Goal: Check status: Check status

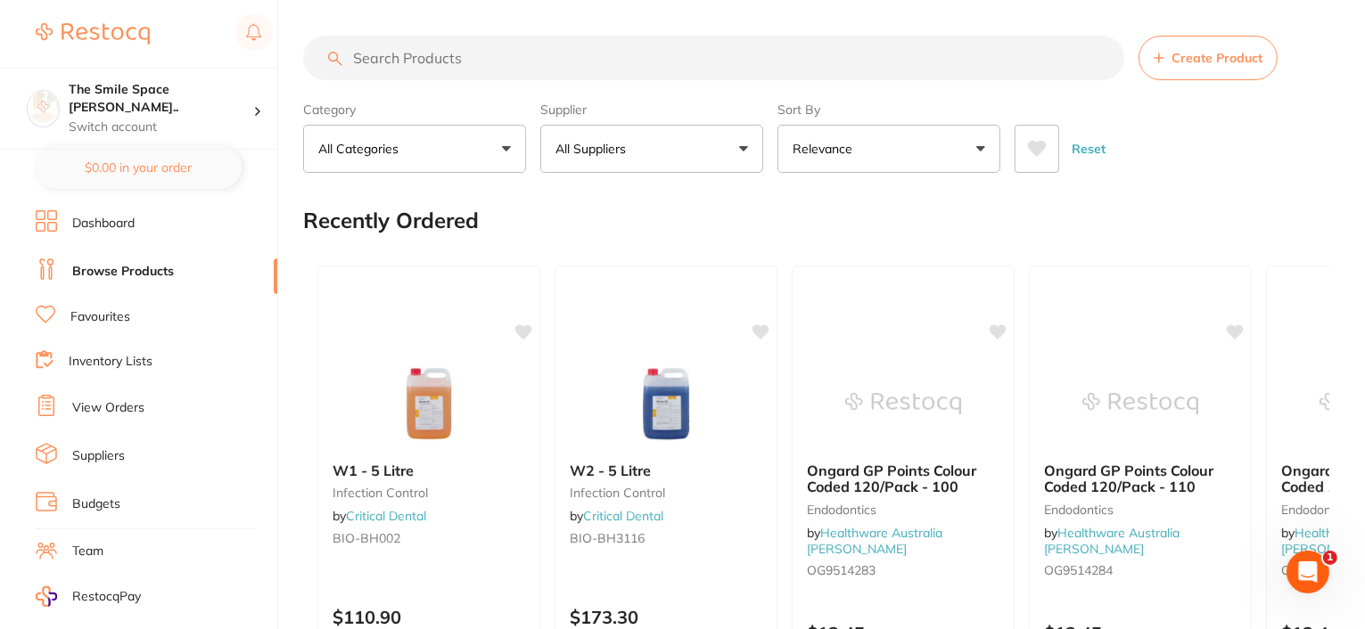
click at [129, 408] on link "View Orders" at bounding box center [108, 408] width 72 height 18
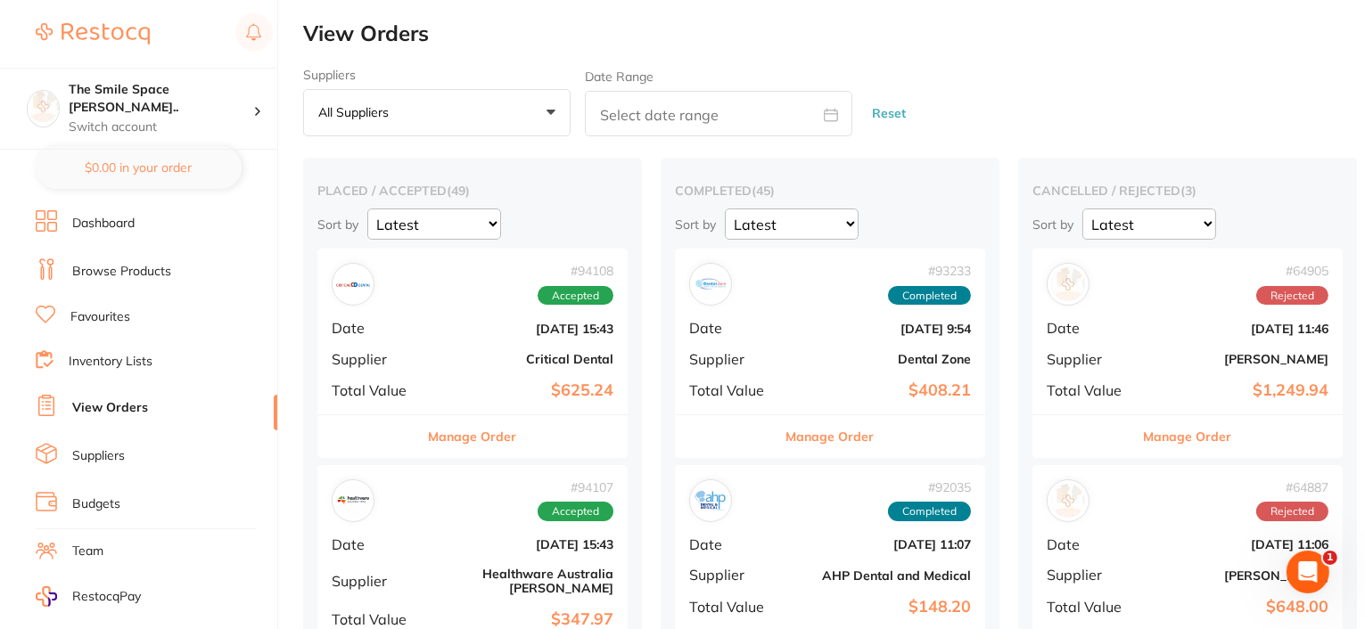
click at [477, 382] on b "$625.24" at bounding box center [524, 390] width 178 height 19
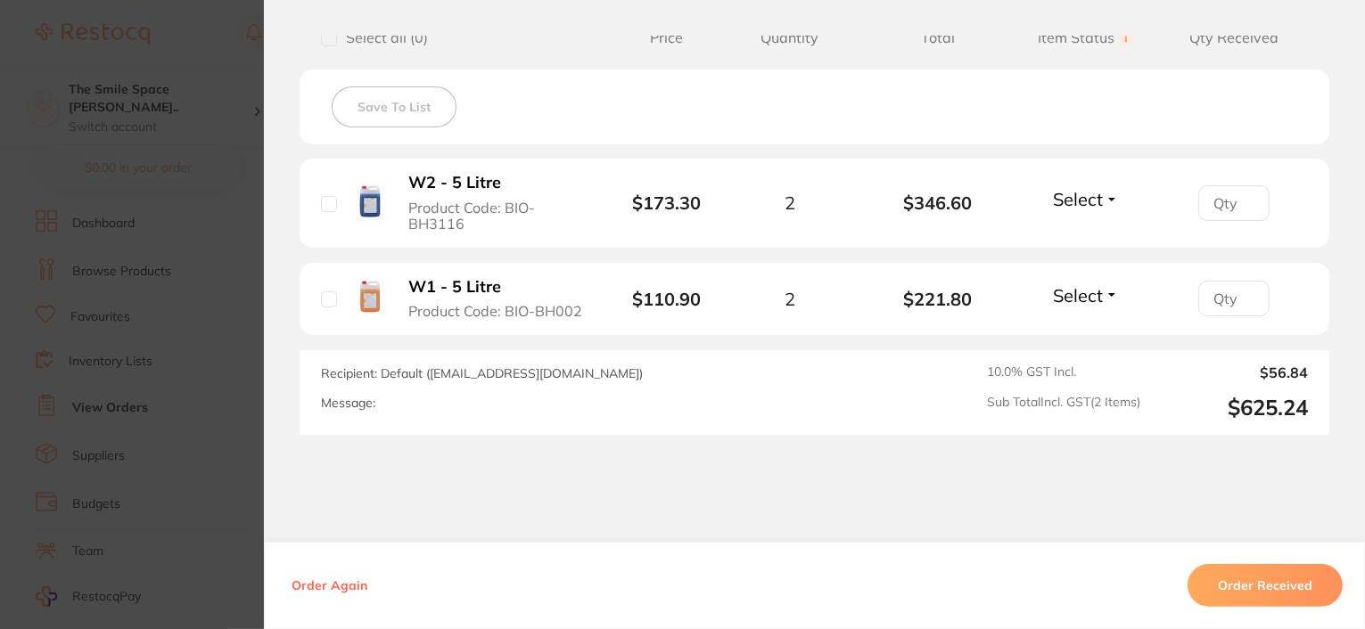
scroll to position [535, 0]
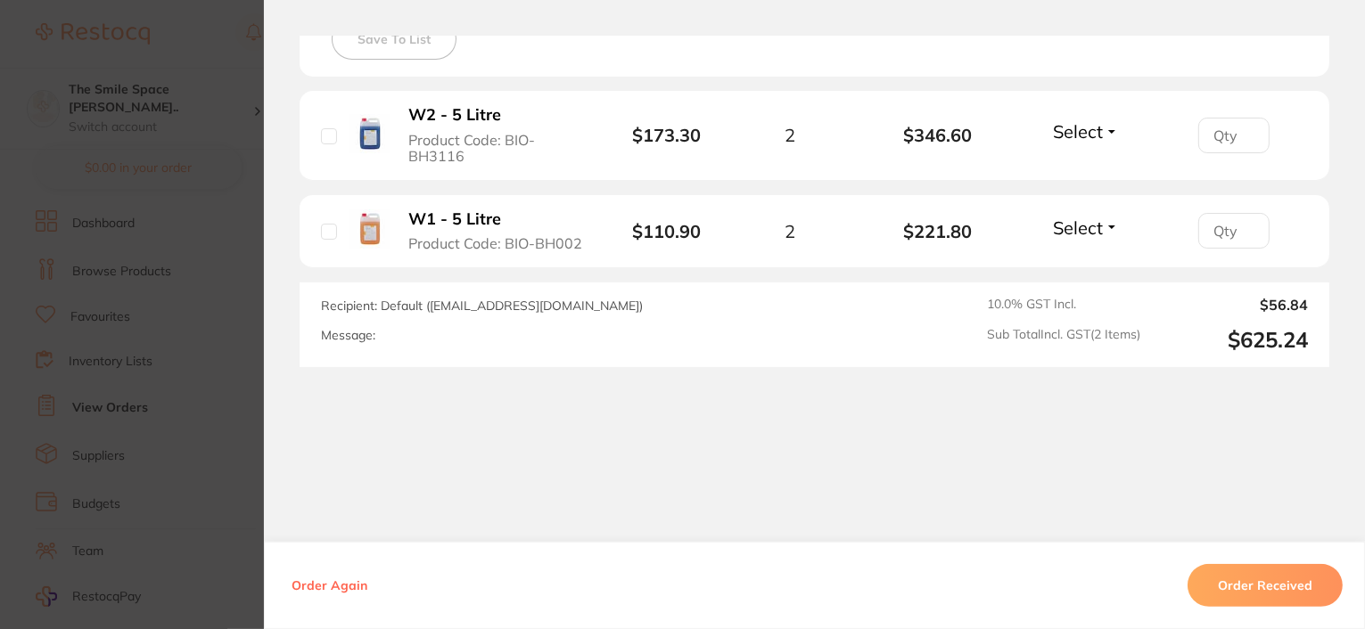
click at [1248, 587] on button "Order Received" at bounding box center [1264, 585] width 155 height 43
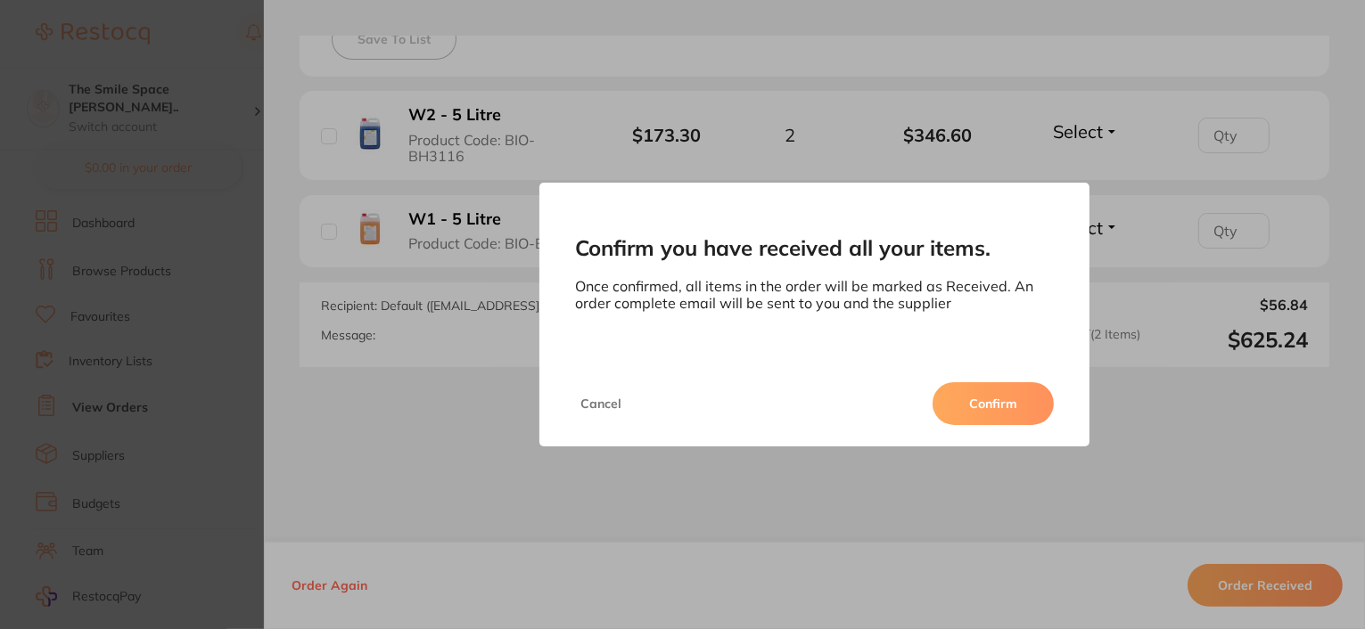
click at [1012, 398] on button "Confirm" at bounding box center [992, 403] width 121 height 43
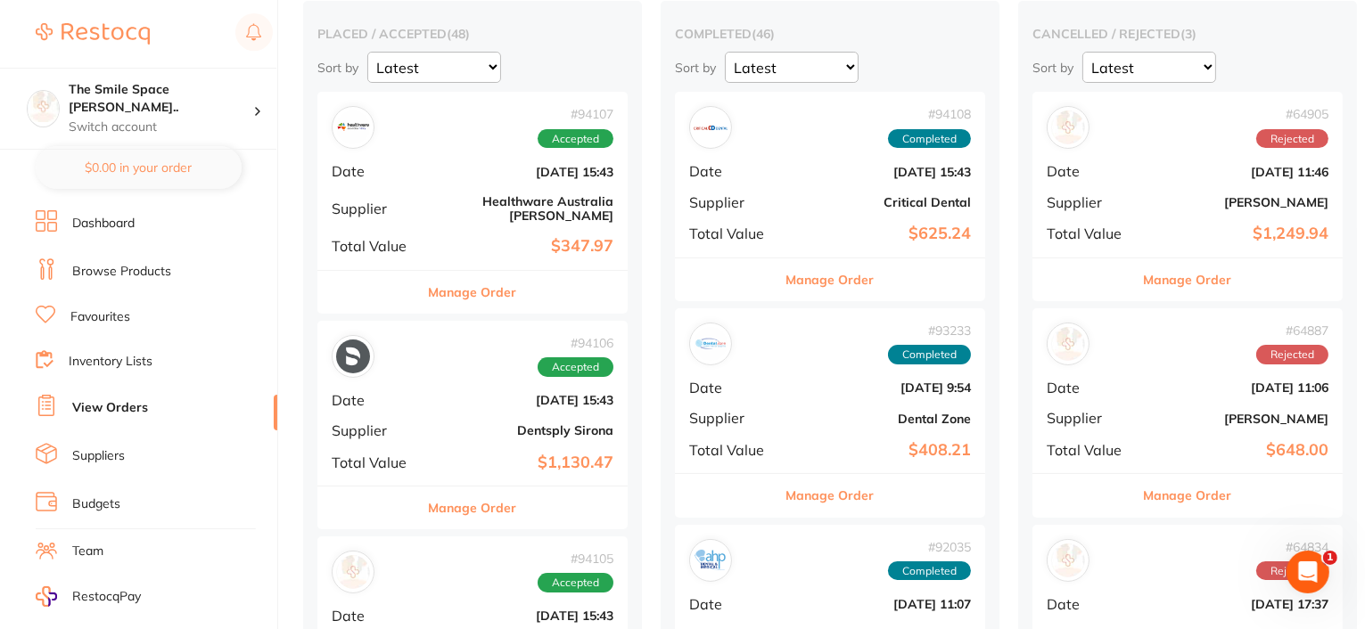
scroll to position [178, 0]
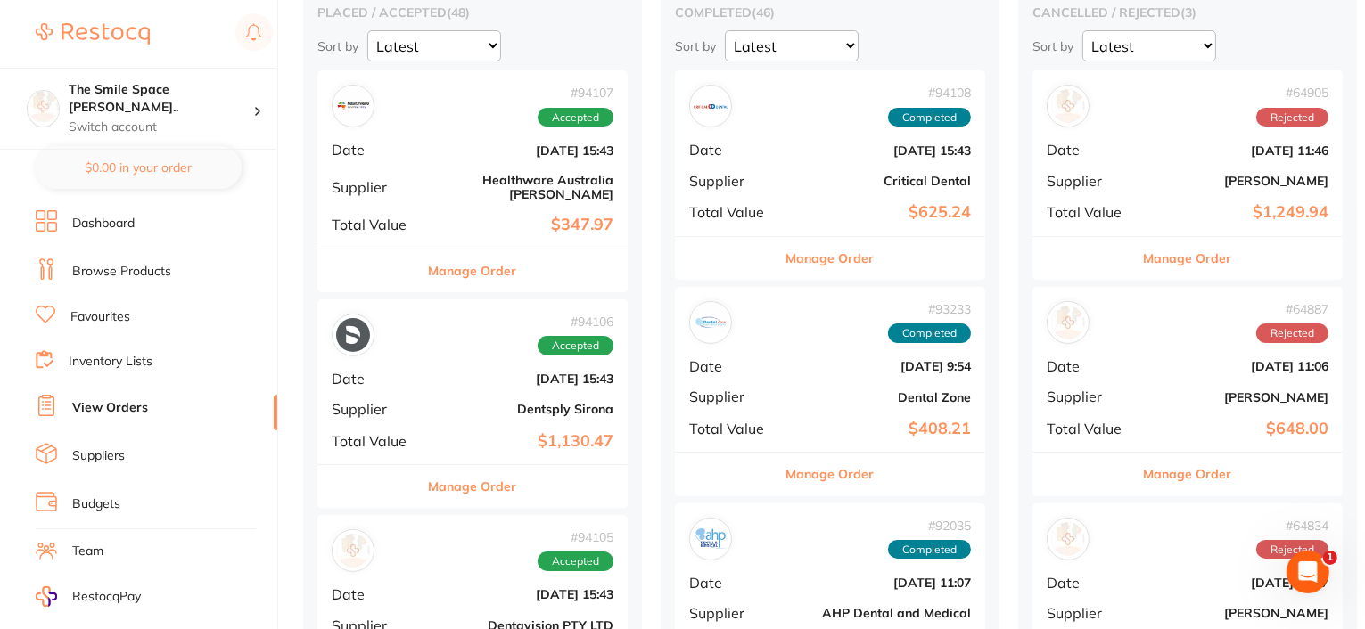
click at [491, 481] on button "Manage Order" at bounding box center [473, 486] width 88 height 43
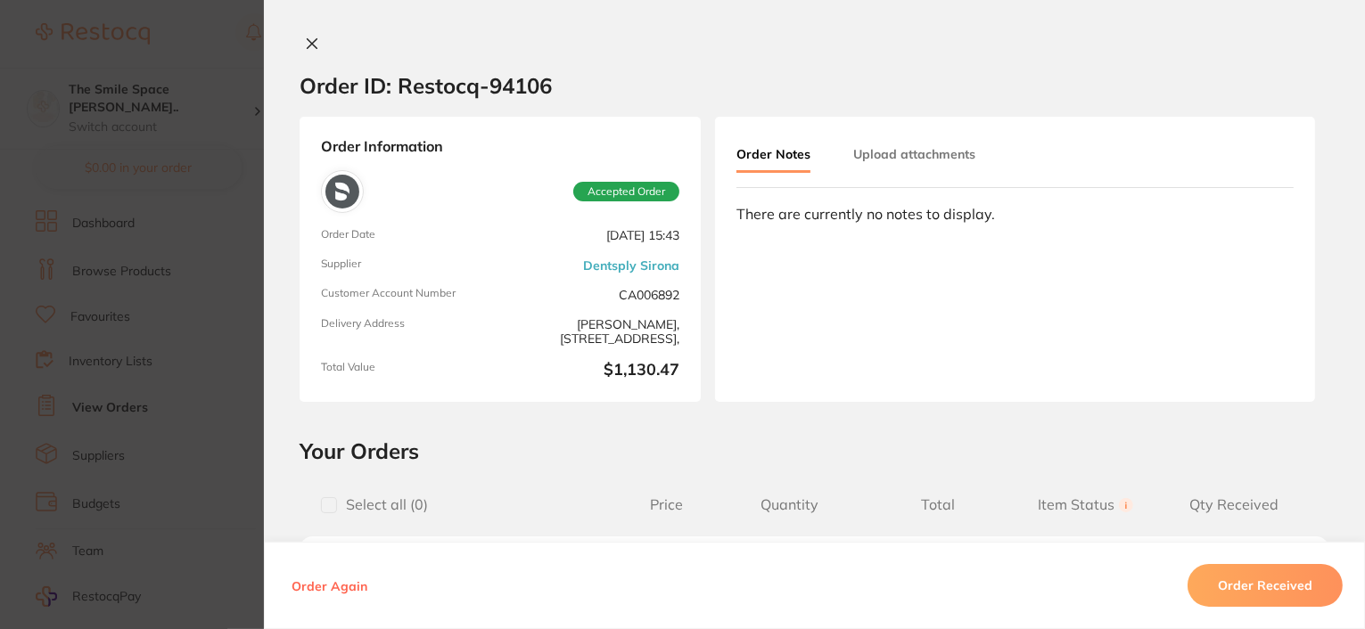
click at [309, 47] on icon at bounding box center [312, 44] width 14 height 14
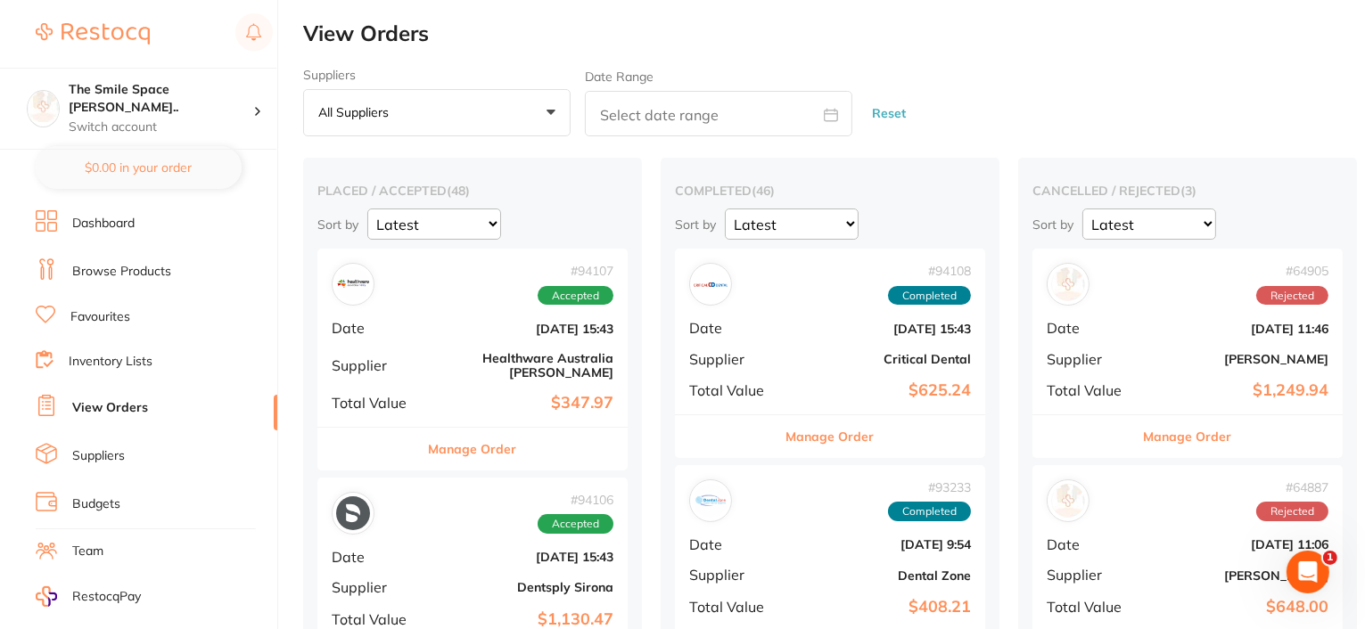
click at [461, 430] on button "Manage Order" at bounding box center [473, 449] width 88 height 43
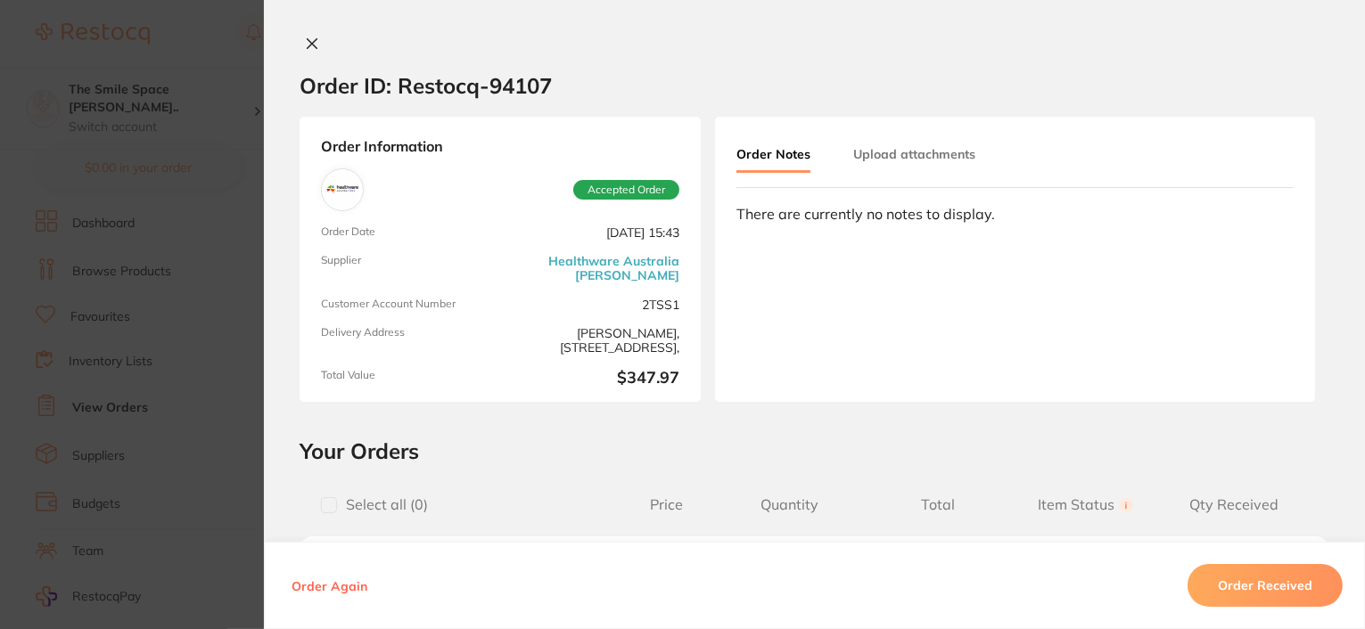
click at [314, 38] on icon at bounding box center [312, 44] width 14 height 14
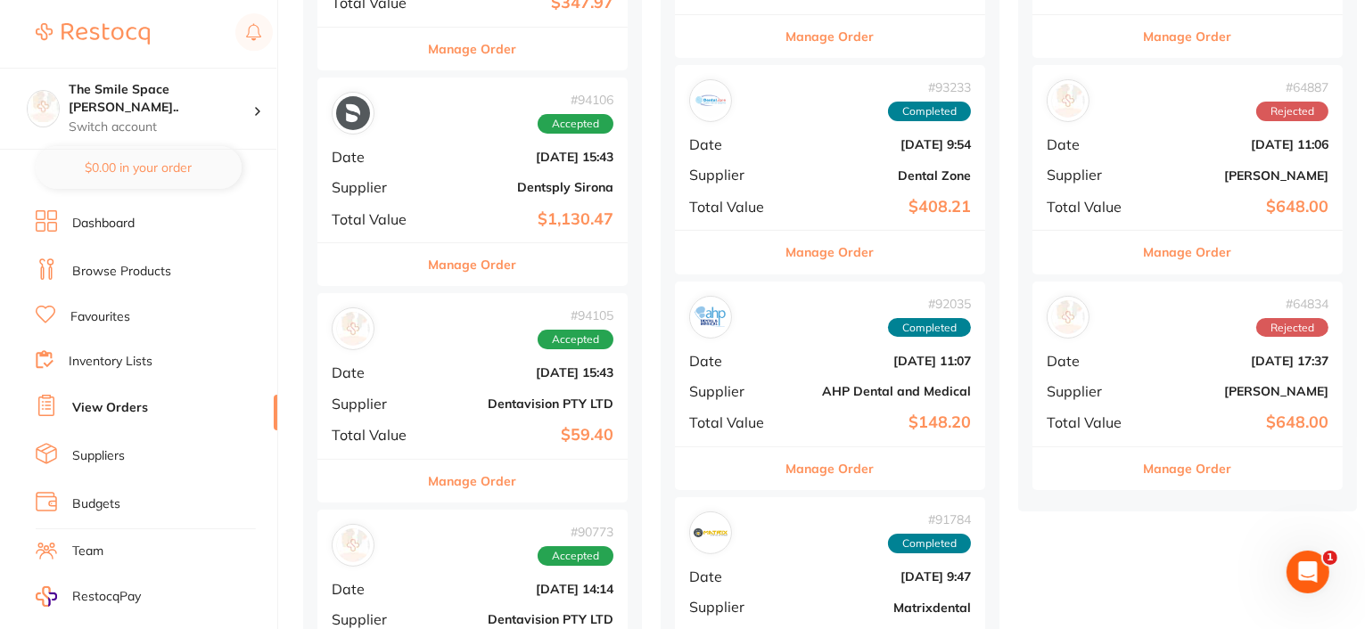
scroll to position [446, 0]
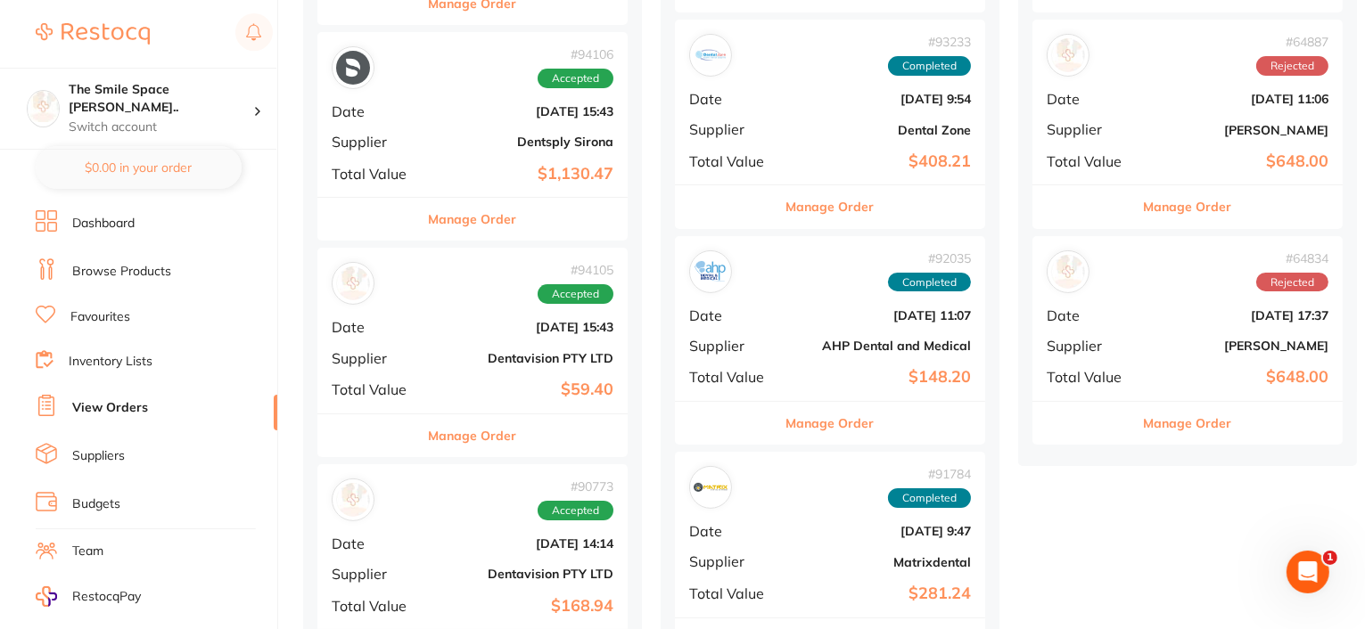
click at [492, 423] on button "Manage Order" at bounding box center [473, 435] width 88 height 43
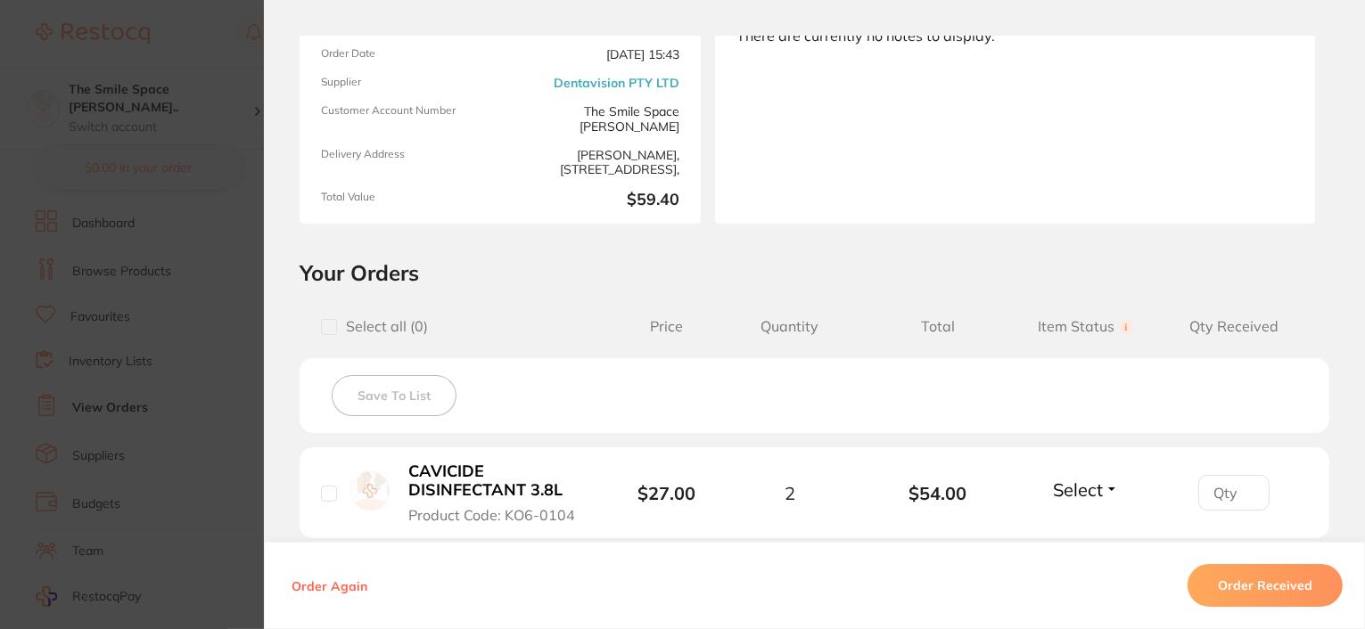
scroll to position [89, 0]
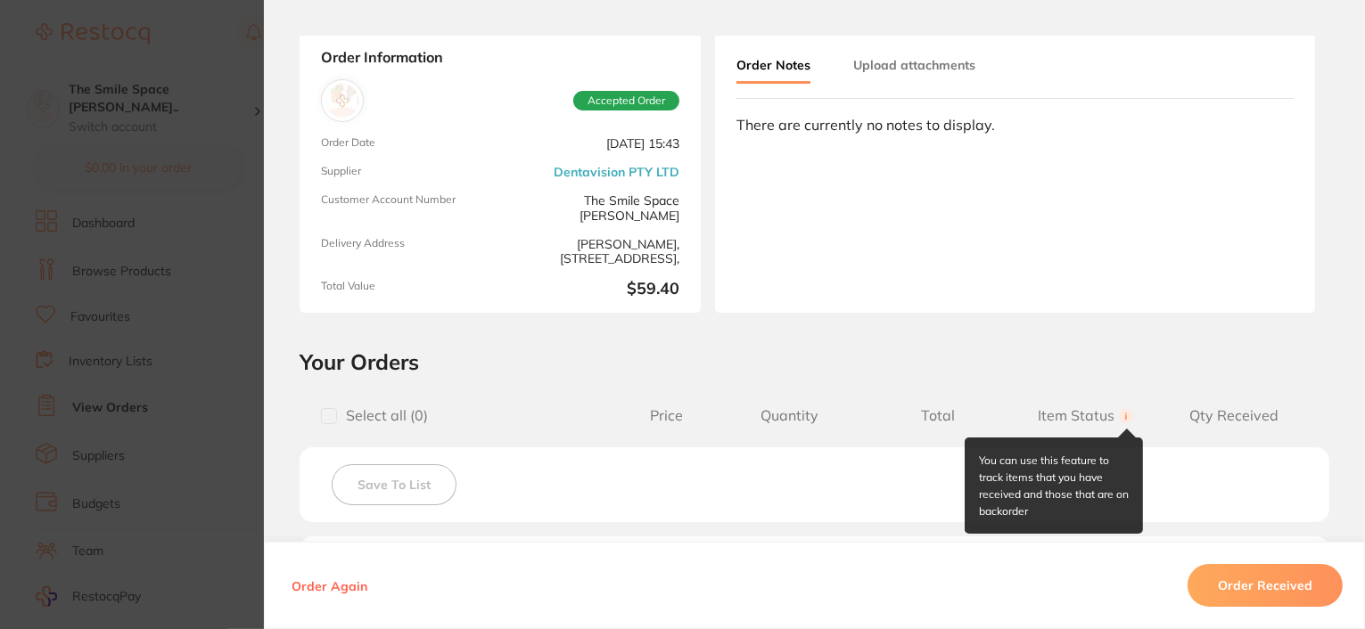
click at [1122, 415] on circle at bounding box center [1126, 416] width 14 height 14
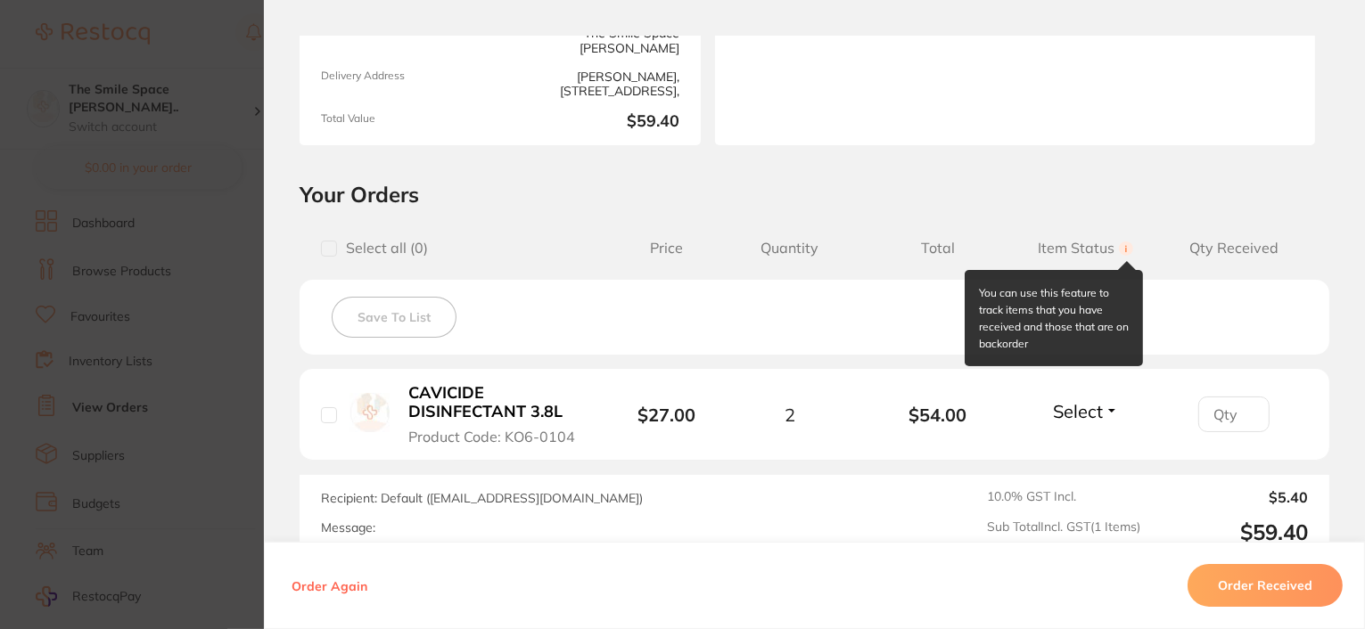
scroll to position [267, 0]
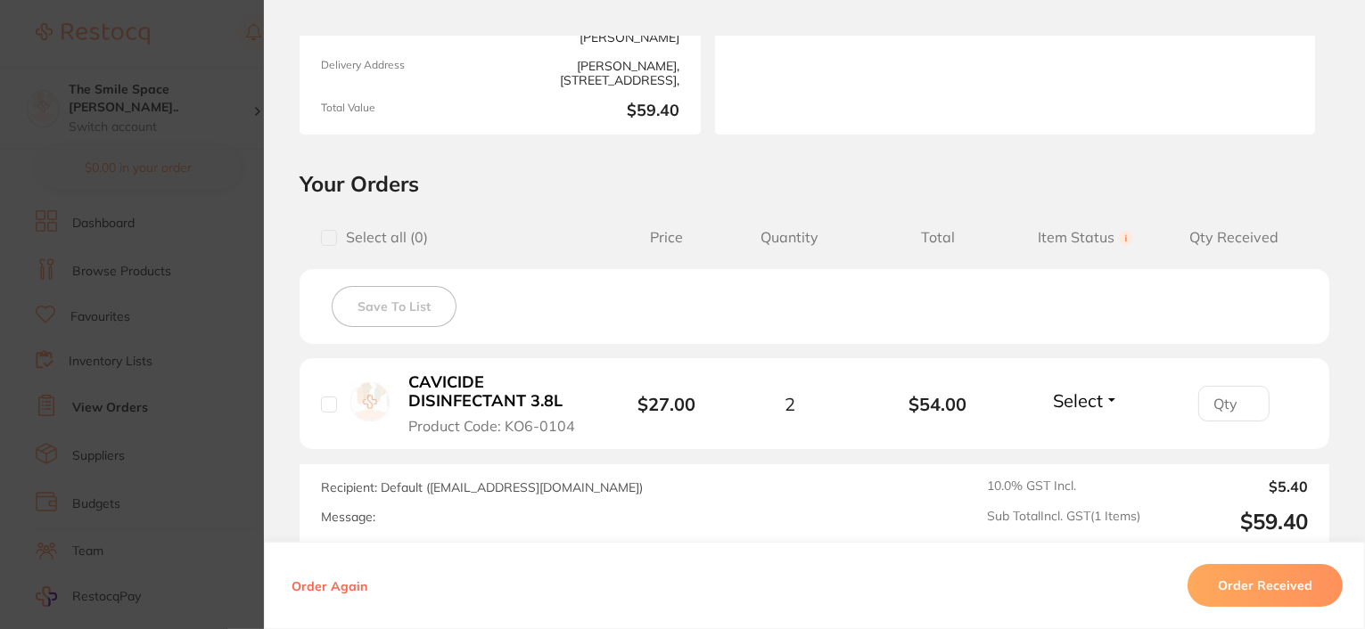
click at [1097, 397] on span "Select" at bounding box center [1078, 400] width 50 height 22
click at [1102, 397] on button "Select" at bounding box center [1085, 400] width 77 height 22
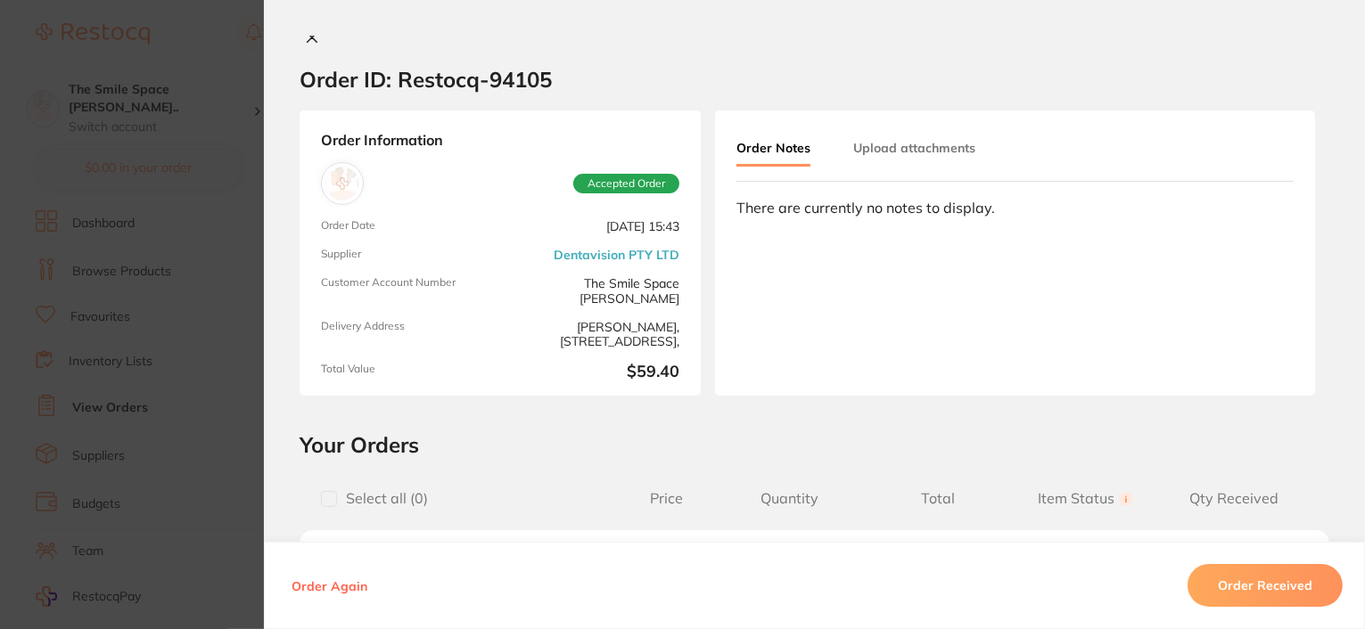
scroll to position [0, 0]
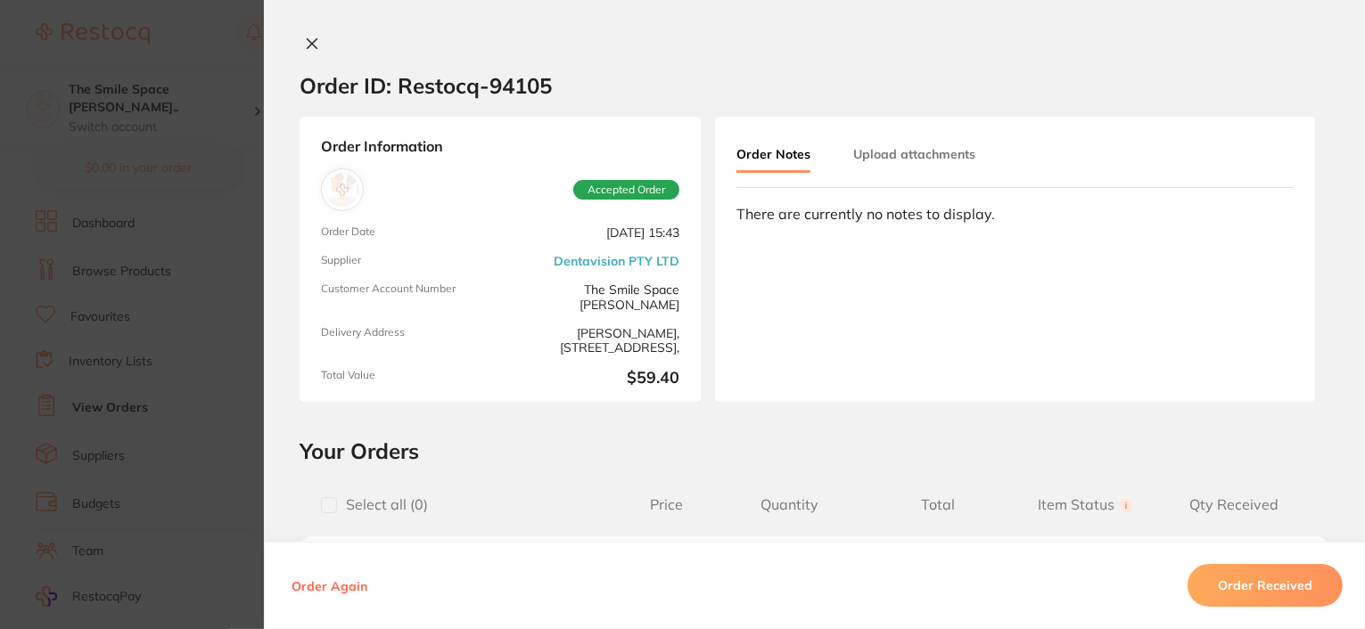
click at [307, 39] on icon at bounding box center [312, 44] width 14 height 14
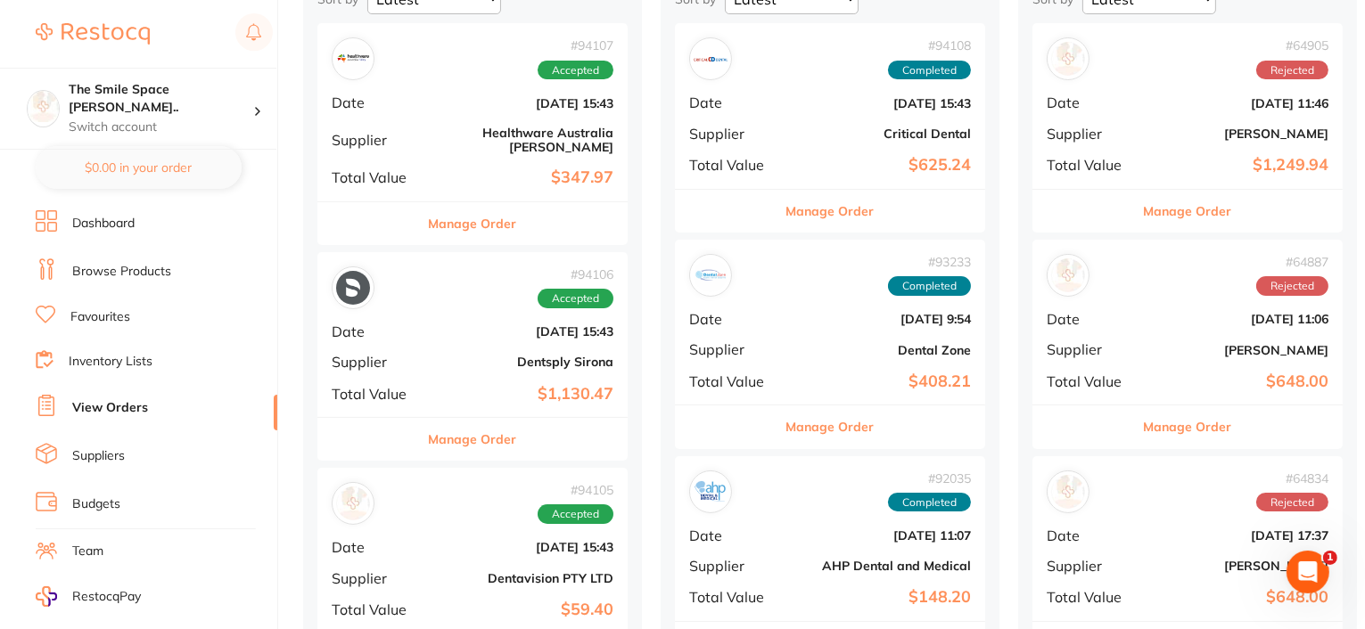
scroll to position [267, 0]
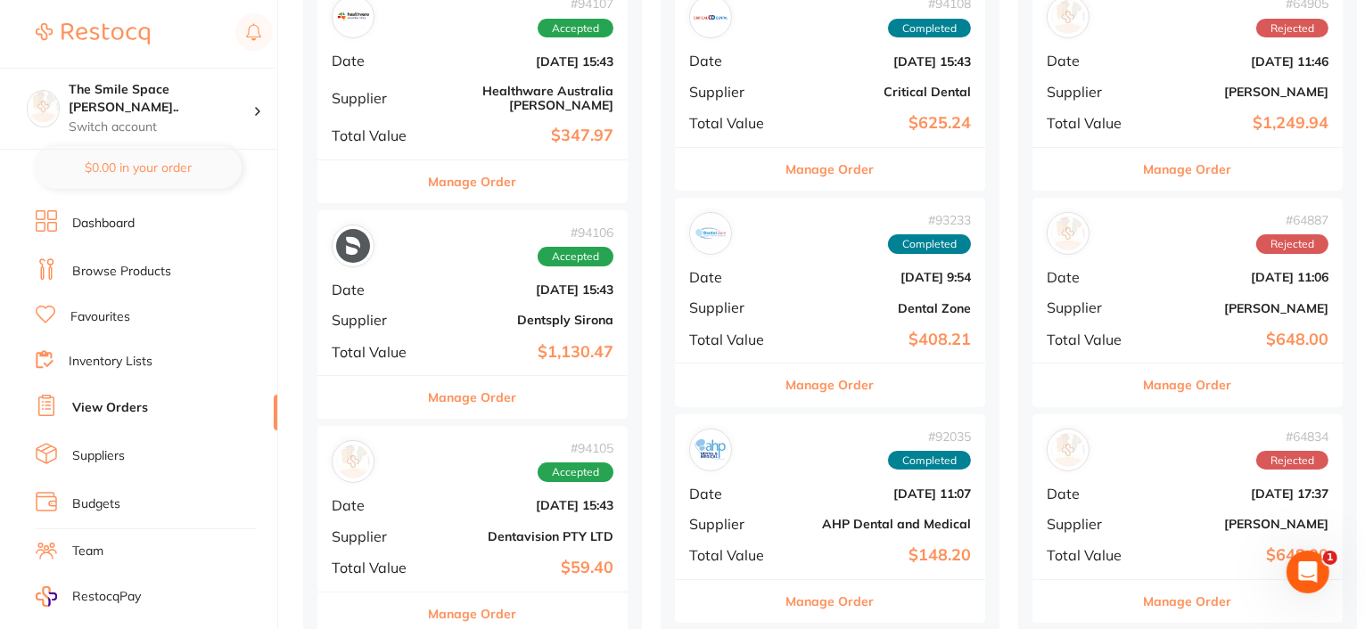
click at [504, 388] on button "Manage Order" at bounding box center [473, 397] width 88 height 43
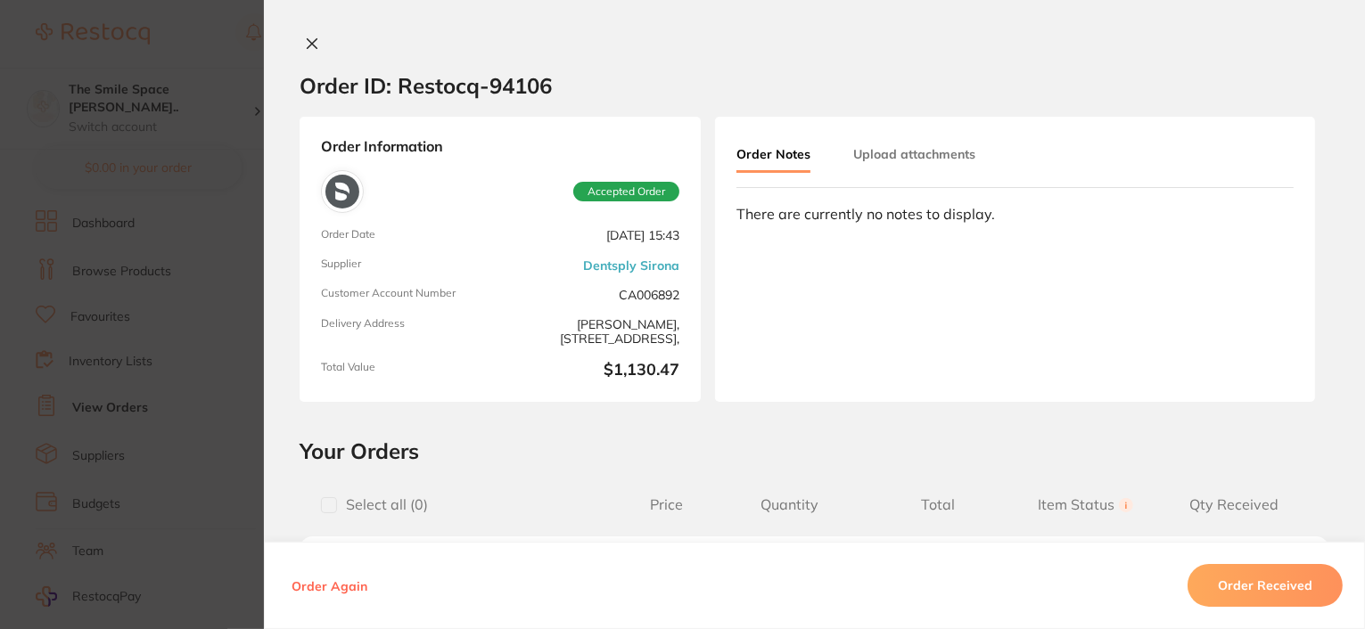
click at [308, 37] on icon at bounding box center [312, 44] width 14 height 14
